Goal: Task Accomplishment & Management: Complete application form

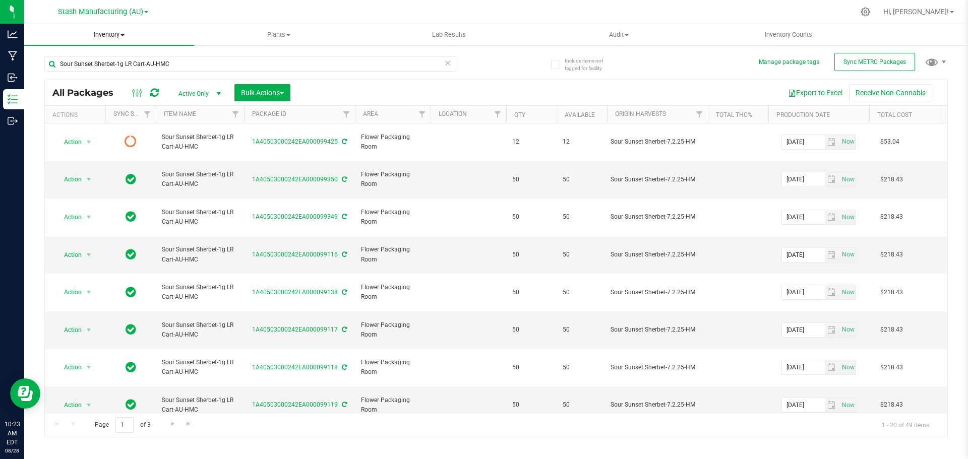
click at [103, 42] on uib-tab-heading "Inventory All packages All inventory Waste log Create inventory" at bounding box center [109, 34] width 170 height 21
click at [106, 36] on span "Inventory" at bounding box center [109, 34] width 170 height 9
click at [120, 33] on span "Inventory" at bounding box center [109, 34] width 170 height 9
click at [91, 124] on span "From bill of materials" at bounding box center [69, 121] width 91 height 9
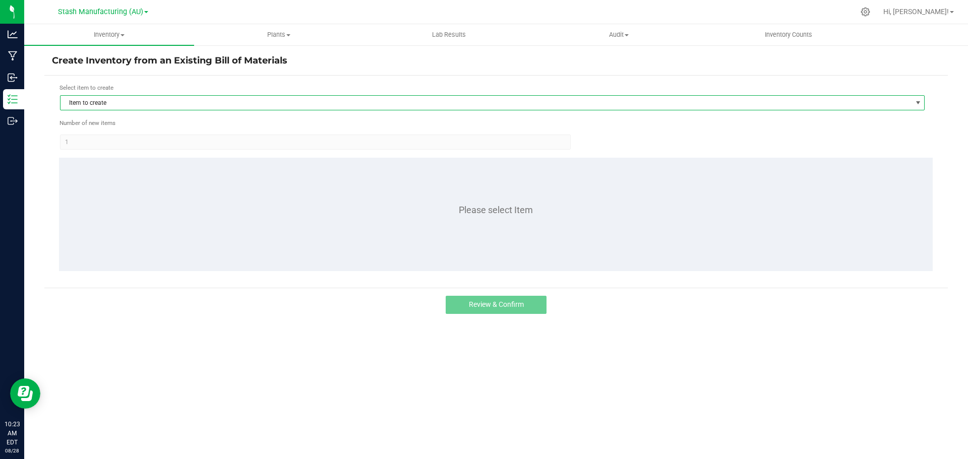
click at [151, 106] on span "Item to create" at bounding box center [485, 103] width 851 height 14
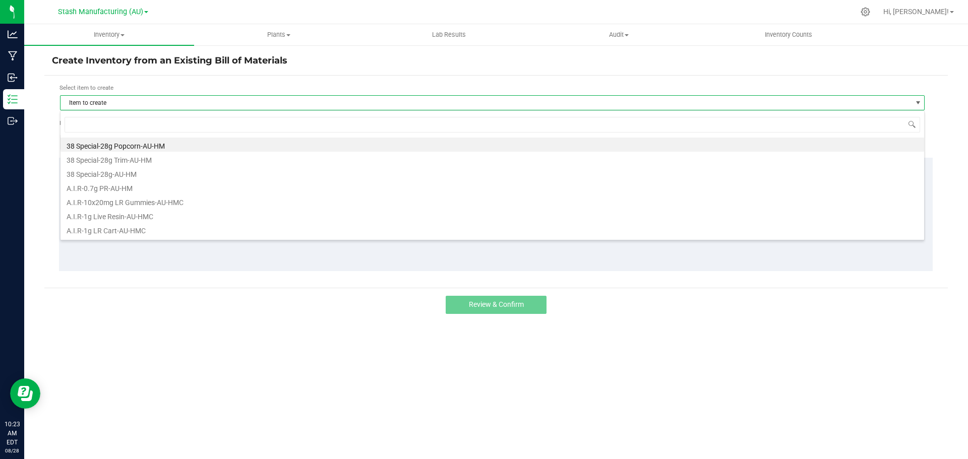
scroll to position [15, 865]
type input "[PERSON_NAME]"
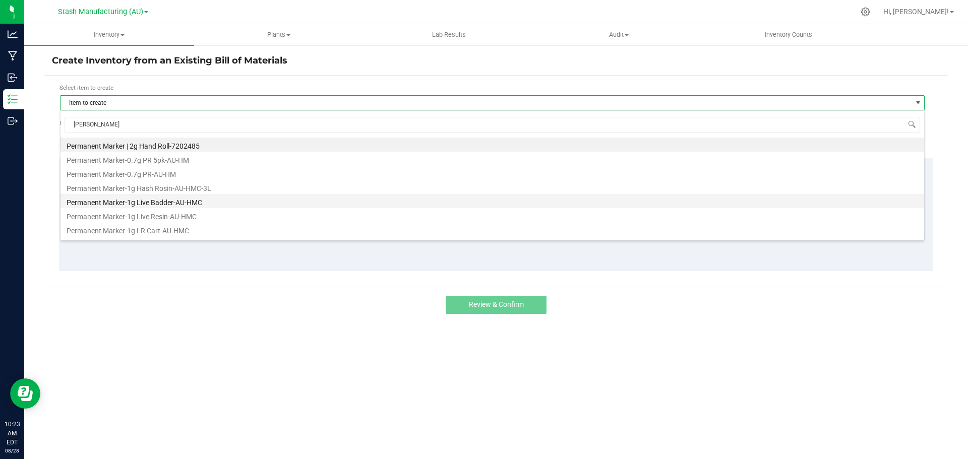
click at [152, 199] on li "Permanent Marker-1g Live Badder-AU-HMC" at bounding box center [492, 201] width 864 height 14
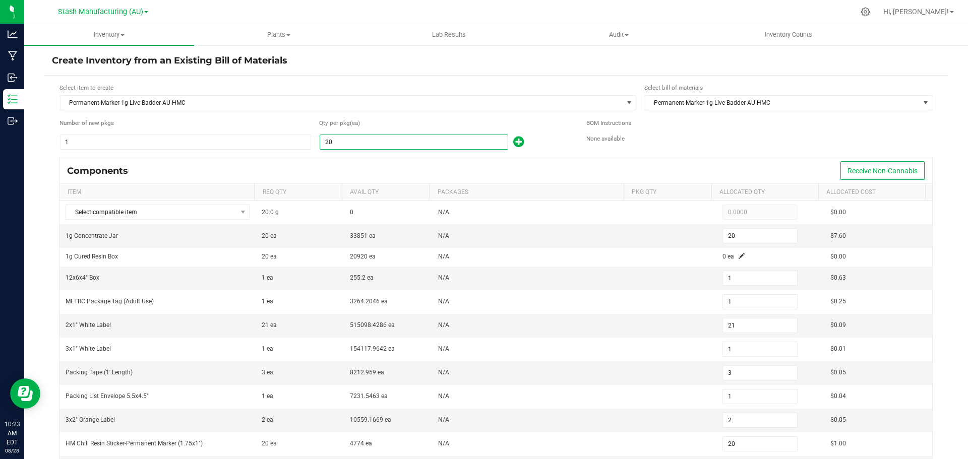
click at [345, 144] on input "20" at bounding box center [414, 142] width 188 height 14
type input "1"
type input "0"
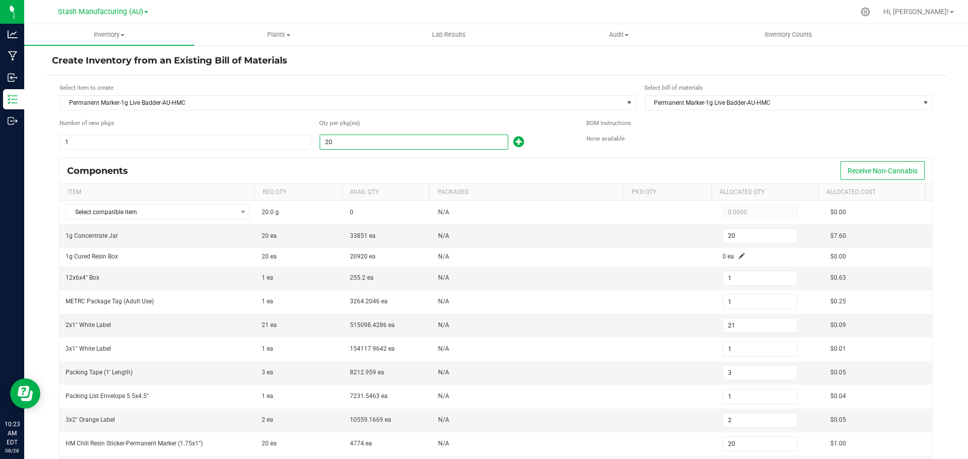
type input "1"
type input "0"
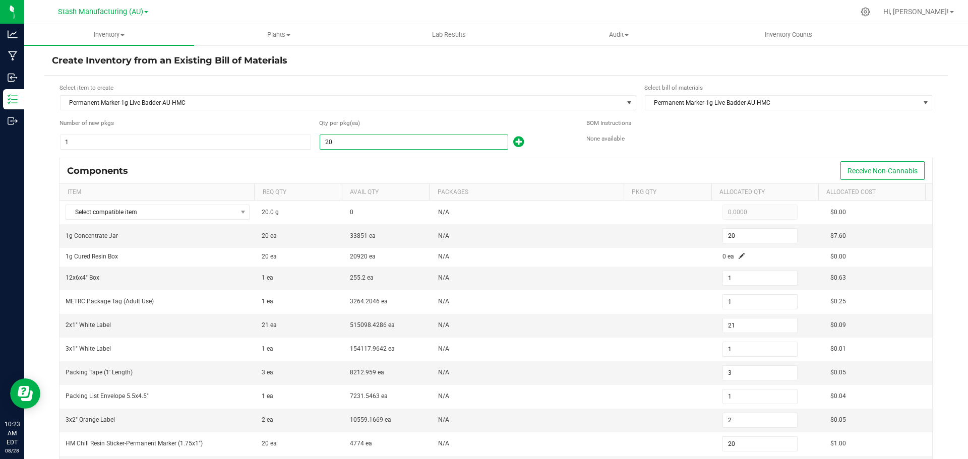
type input "1"
type input "17"
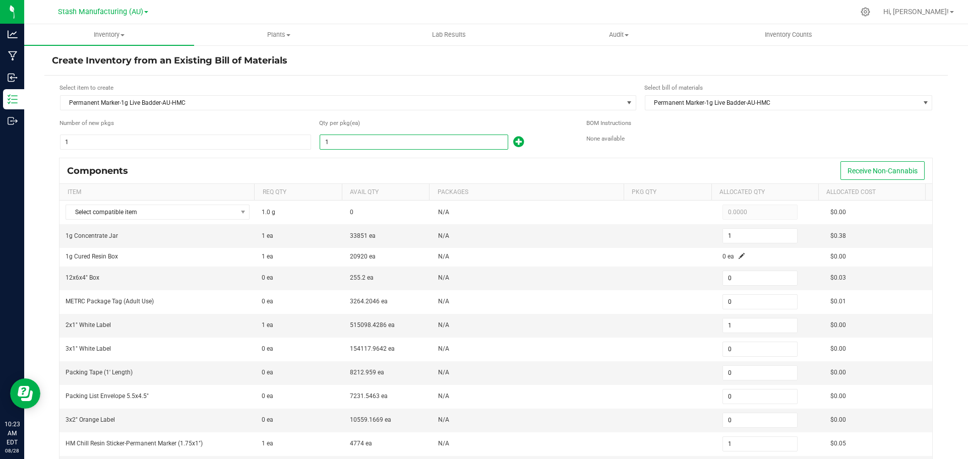
type input "1"
type input "18"
type input "1"
type input "3"
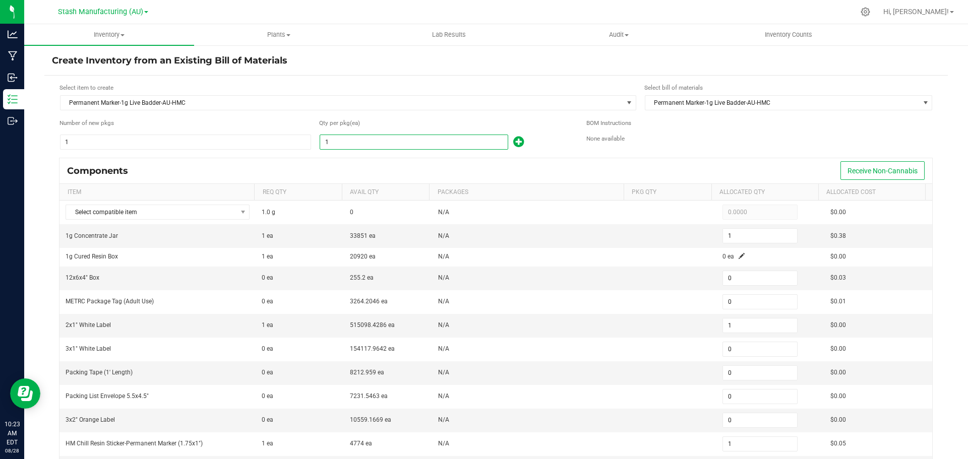
type input "1"
type input "2"
type input "17"
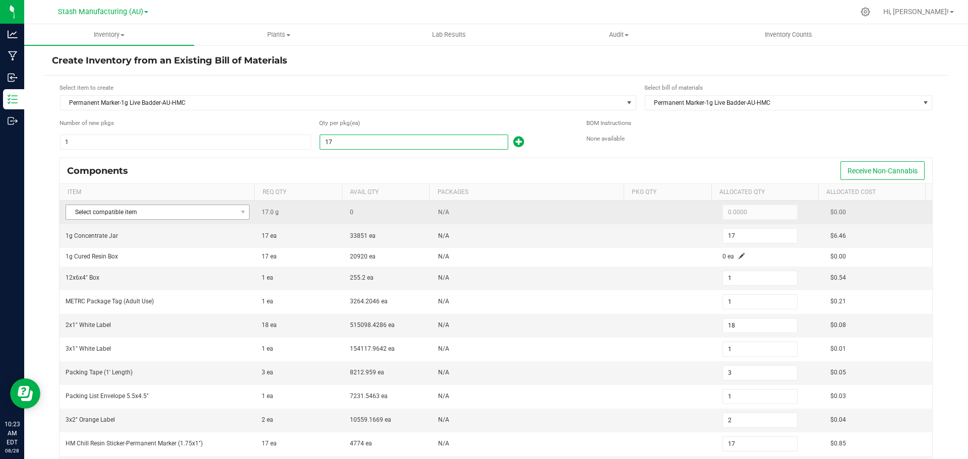
type input "17"
click at [209, 214] on span "Select compatible item" at bounding box center [151, 212] width 170 height 14
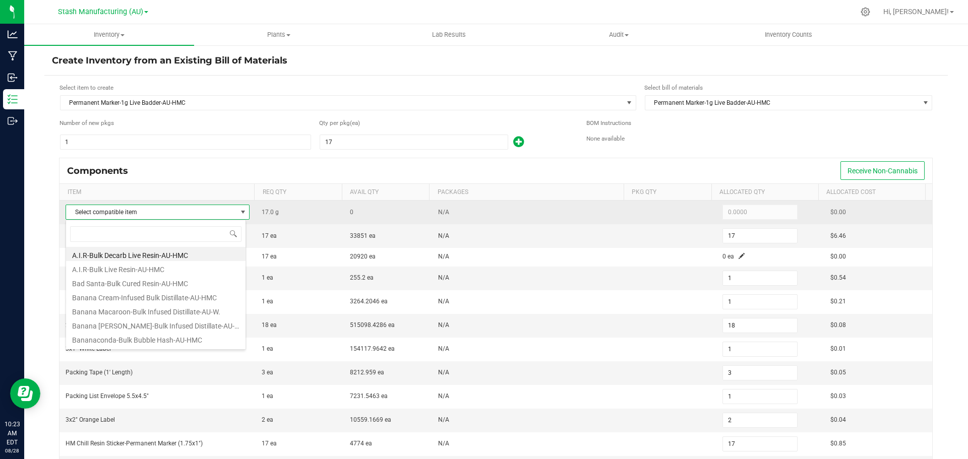
scroll to position [15, 180]
type input "perma"
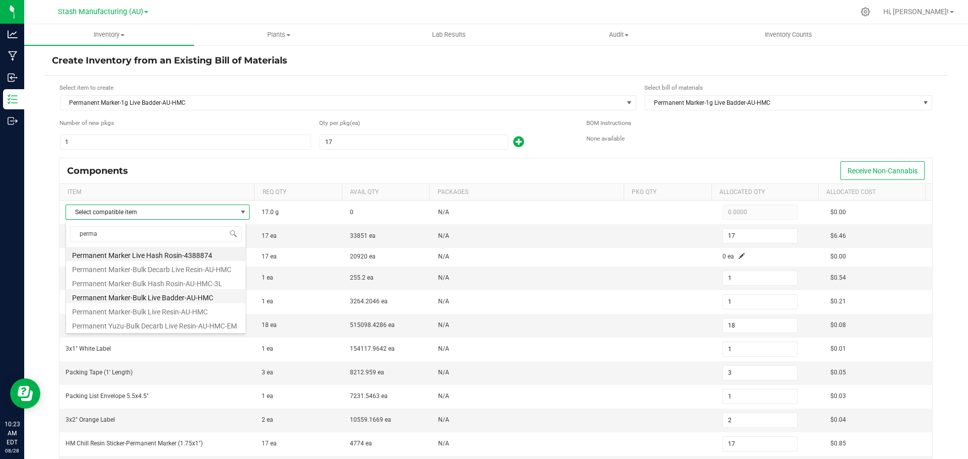
click at [178, 292] on li "Permanent Marker-Bulk Live Badder-AU-HMC" at bounding box center [155, 296] width 179 height 14
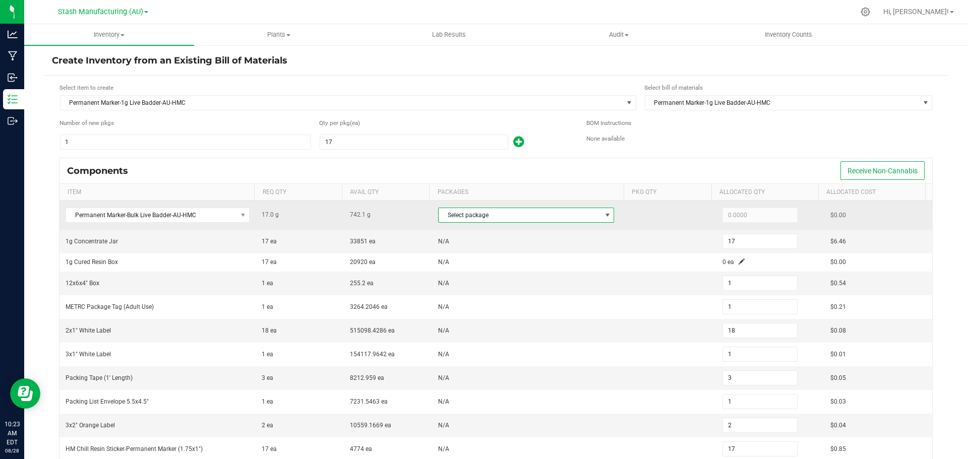
click at [482, 216] on span "Select package" at bounding box center [520, 215] width 162 height 14
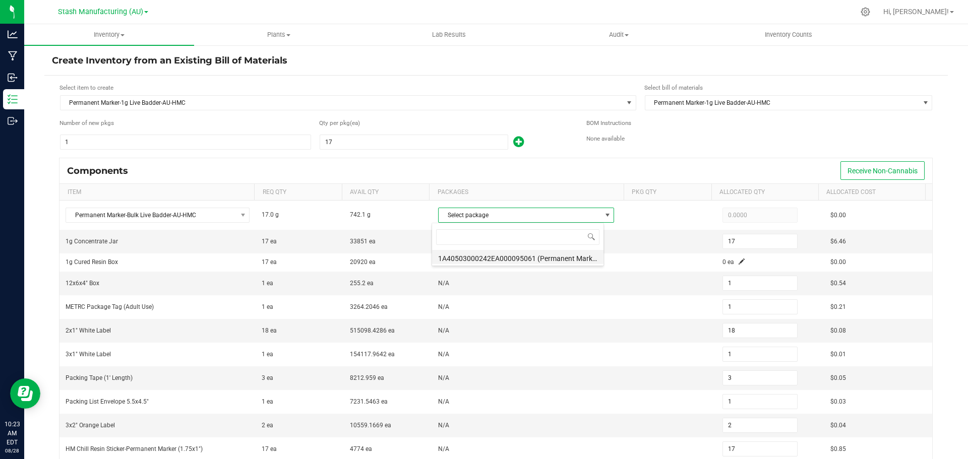
click at [497, 256] on li "1A40503000242EA000095061 (Permanent Marker-Bulk Live Resin-AU-HMC-7.29.)" at bounding box center [517, 257] width 171 height 14
type input "17.0000"
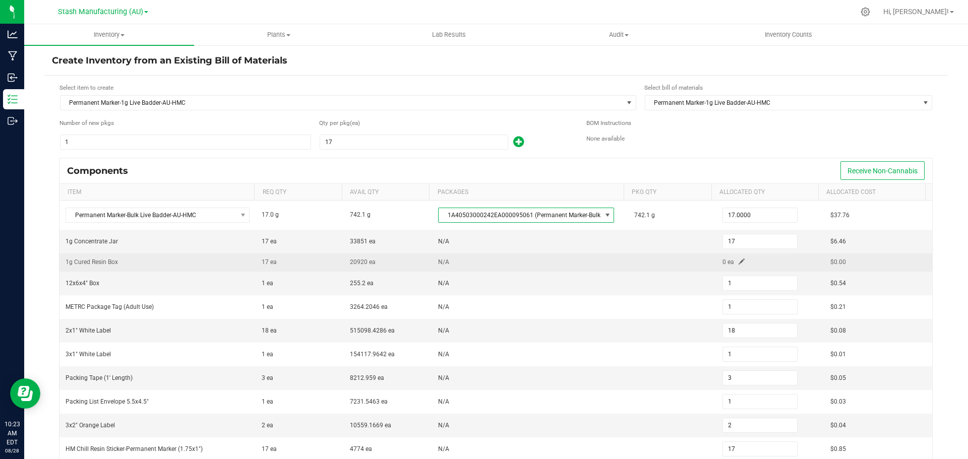
click at [739, 260] on span at bounding box center [742, 262] width 6 height 6
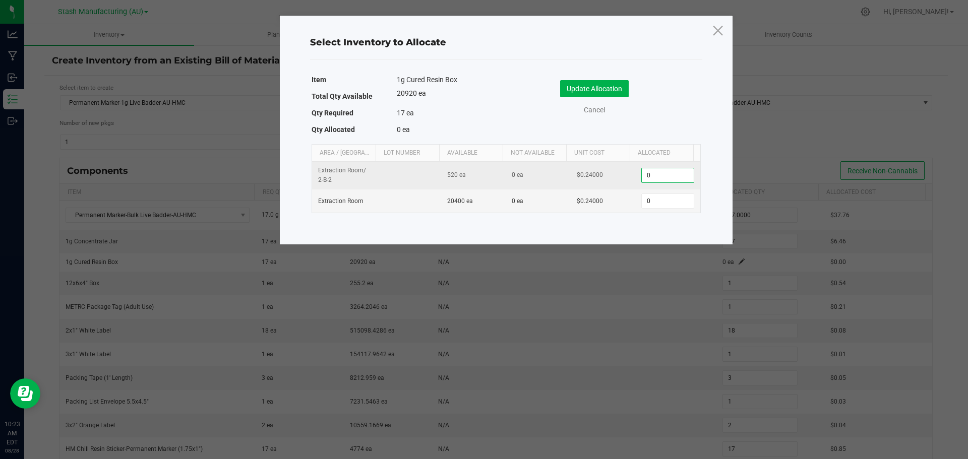
click at [659, 177] on input "0" at bounding box center [667, 175] width 51 height 14
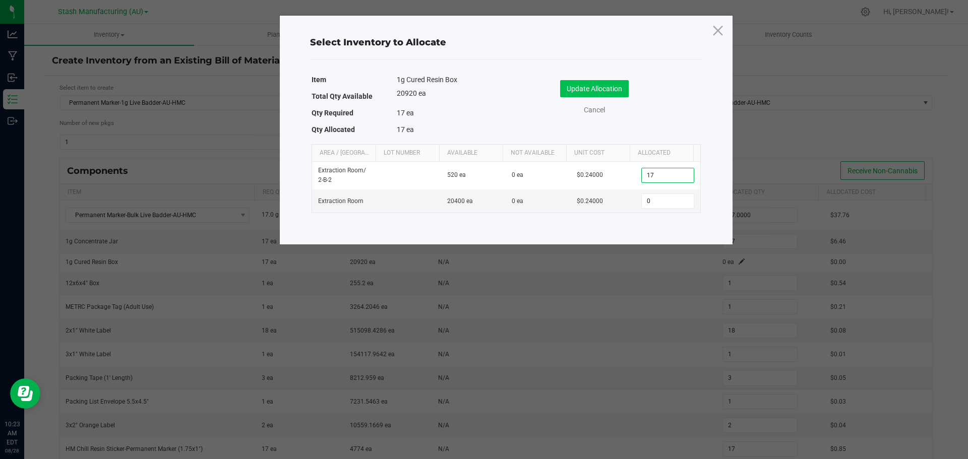
type input "17"
click at [613, 90] on button "Update Allocation" at bounding box center [594, 88] width 69 height 17
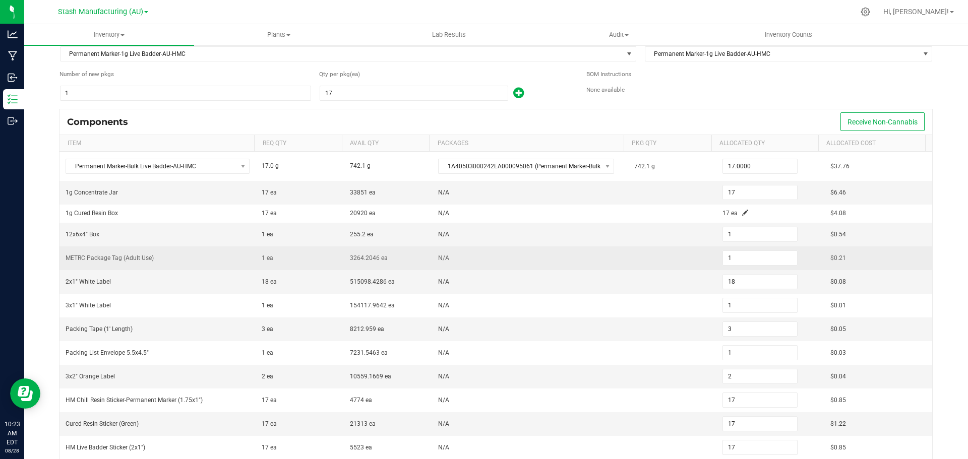
click at [669, 257] on td at bounding box center [672, 259] width 88 height 24
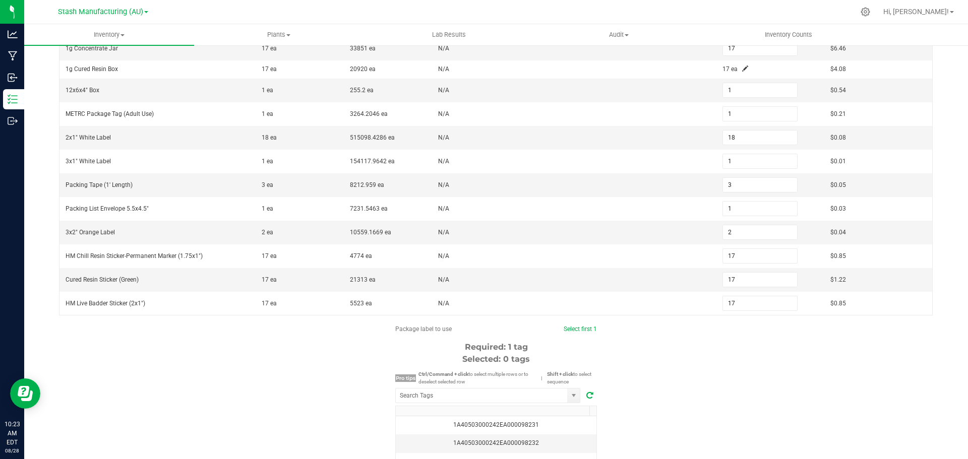
scroll to position [251, 0]
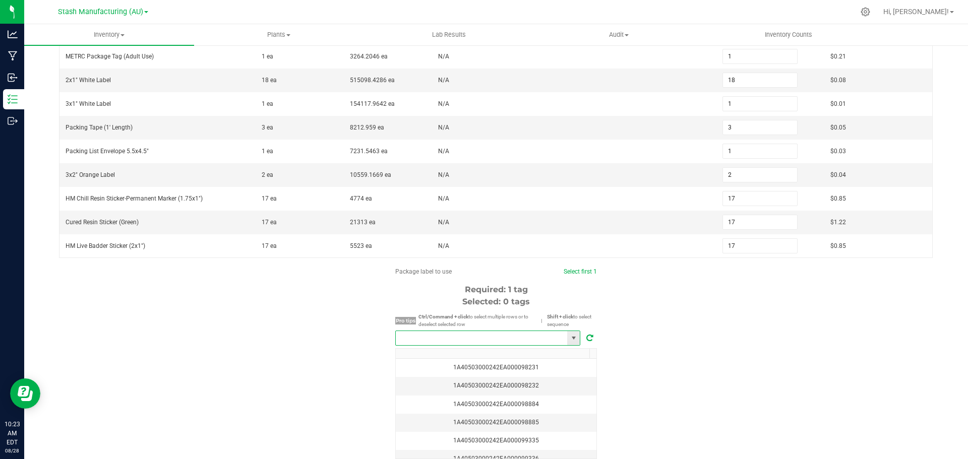
click at [478, 335] on input "NO DATA FOUND" at bounding box center [481, 338] width 171 height 14
click at [488, 359] on li "1A40503000242EA000099471" at bounding box center [484, 356] width 184 height 17
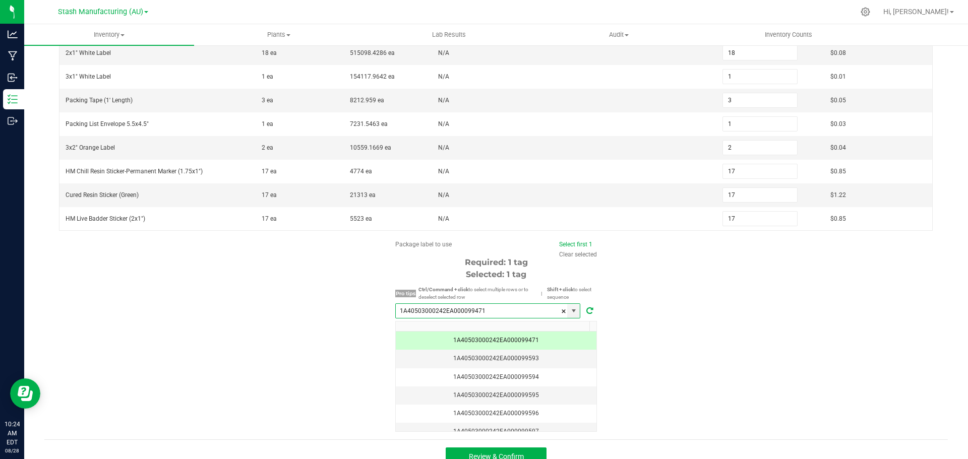
scroll to position [292, 0]
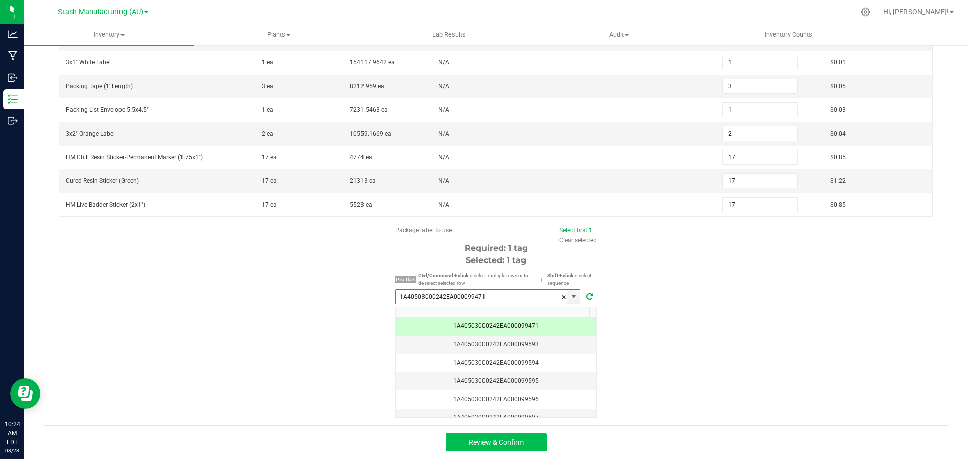
type input "1A40503000242EA000099471"
click at [509, 442] on span "Review & Confirm" at bounding box center [496, 443] width 55 height 8
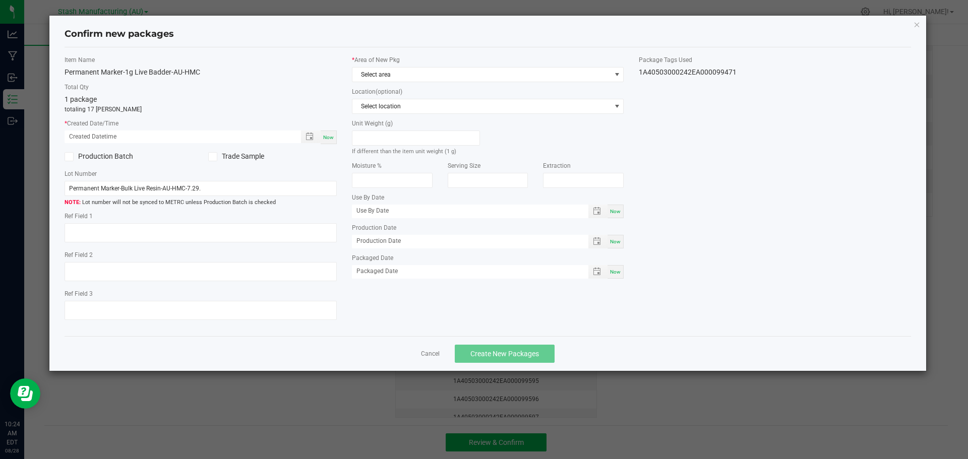
type input "[DATE]"
click at [327, 138] on span "Now" at bounding box center [328, 138] width 11 height 6
type input "[DATE] 10:24 AM"
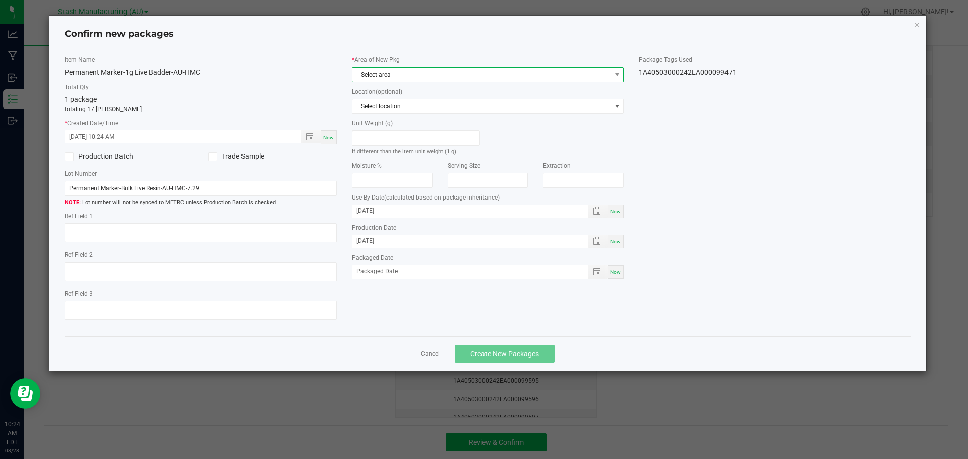
click at [451, 80] on span "Select area" at bounding box center [481, 75] width 259 height 14
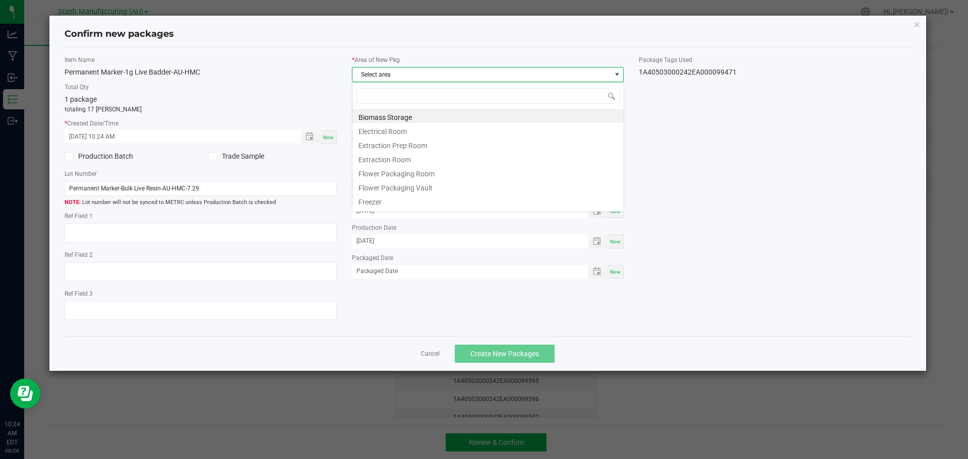
scroll to position [15, 272]
click at [416, 174] on li "Flower Packaging Room" at bounding box center [487, 172] width 271 height 14
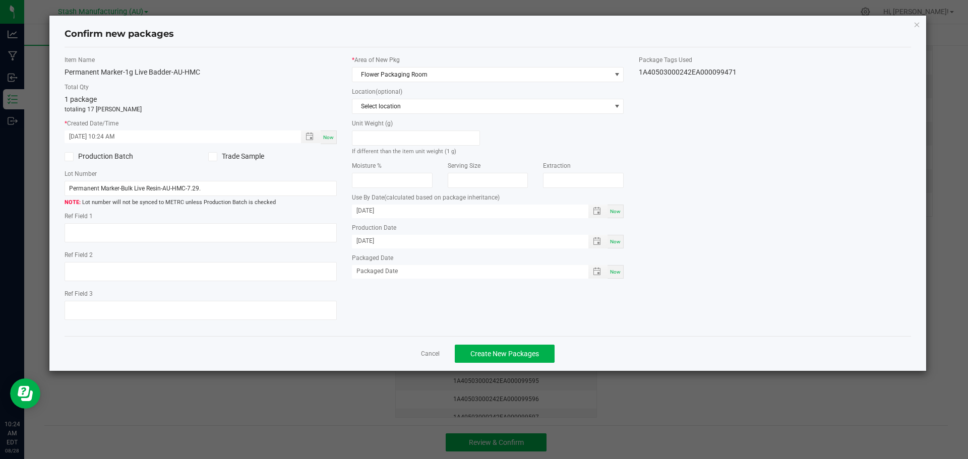
click at [610, 276] on div "Now" at bounding box center [615, 272] width 16 height 14
type input "[DATE]"
click at [515, 358] on span "Create New Packages" at bounding box center [504, 354] width 69 height 8
